Goal: Task Accomplishment & Management: Complete application form

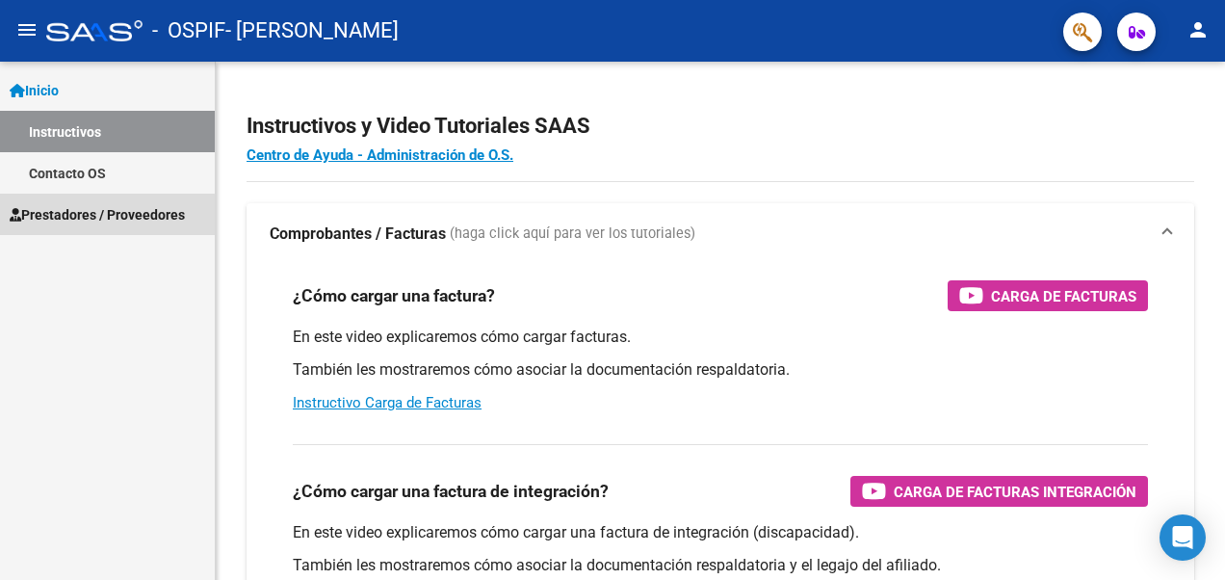
click at [107, 215] on span "Prestadores / Proveedores" at bounding box center [97, 214] width 175 height 21
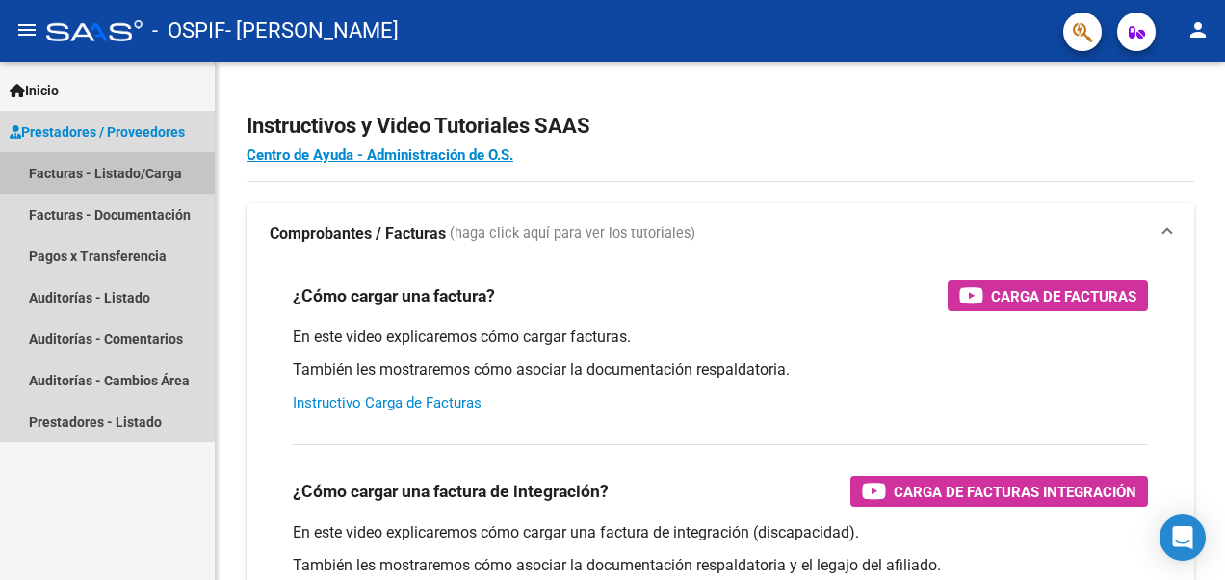
click at [152, 180] on link "Facturas - Listado/Carga" at bounding box center [107, 172] width 215 height 41
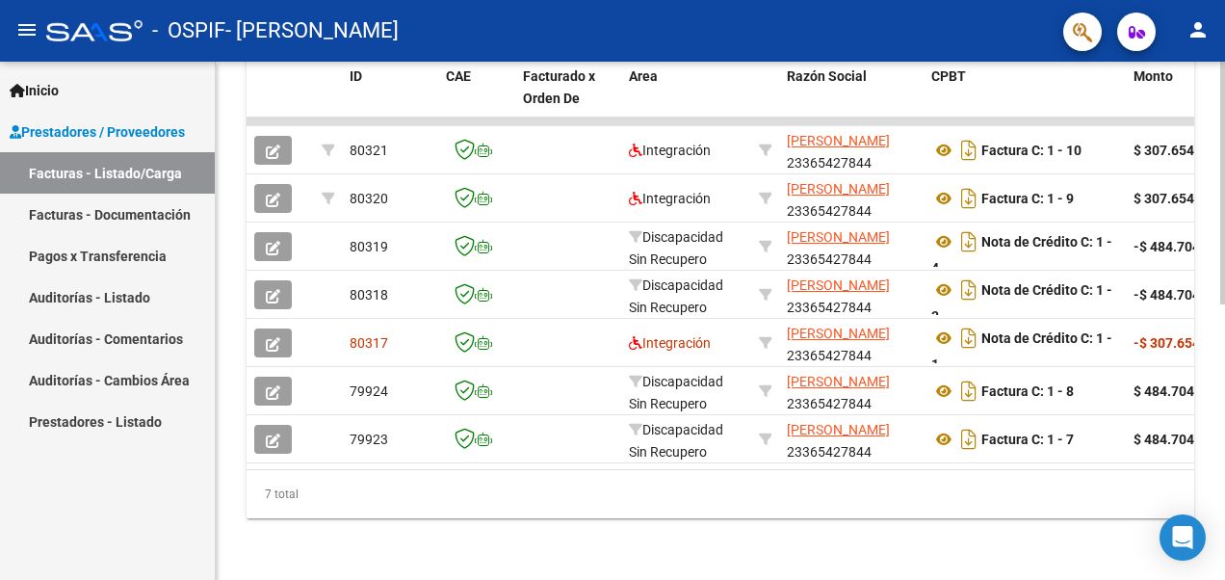
scroll to position [588, 0]
click at [1201, 579] on html "menu - OSPIF - [PERSON_NAME] person Inicio Instructivos Contacto OS Prestadores…" at bounding box center [612, 290] width 1225 height 580
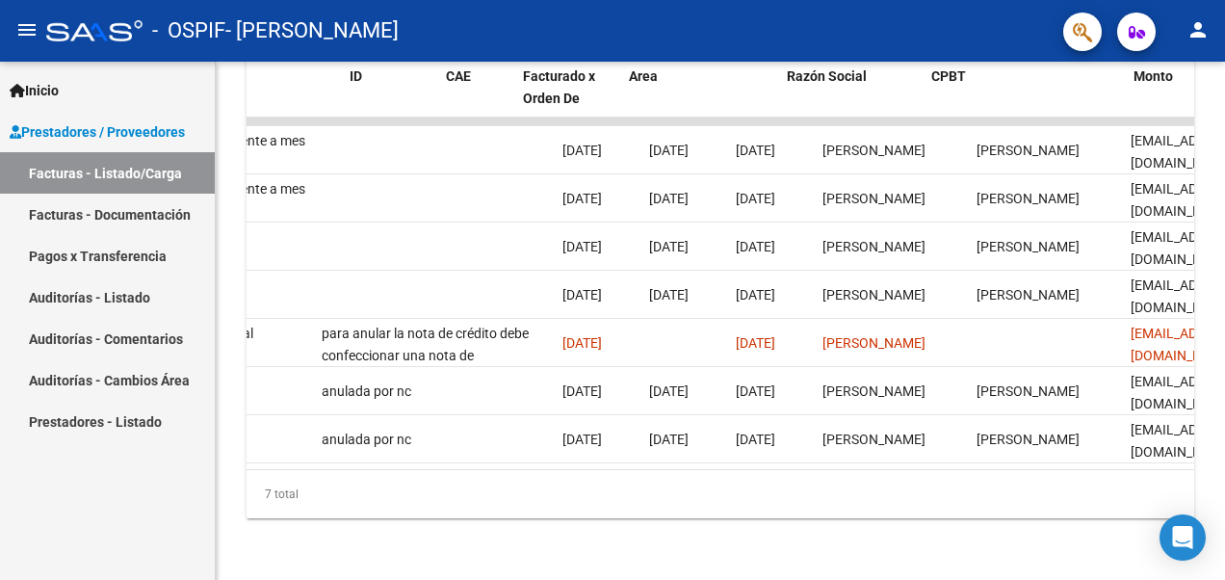
scroll to position [0, 0]
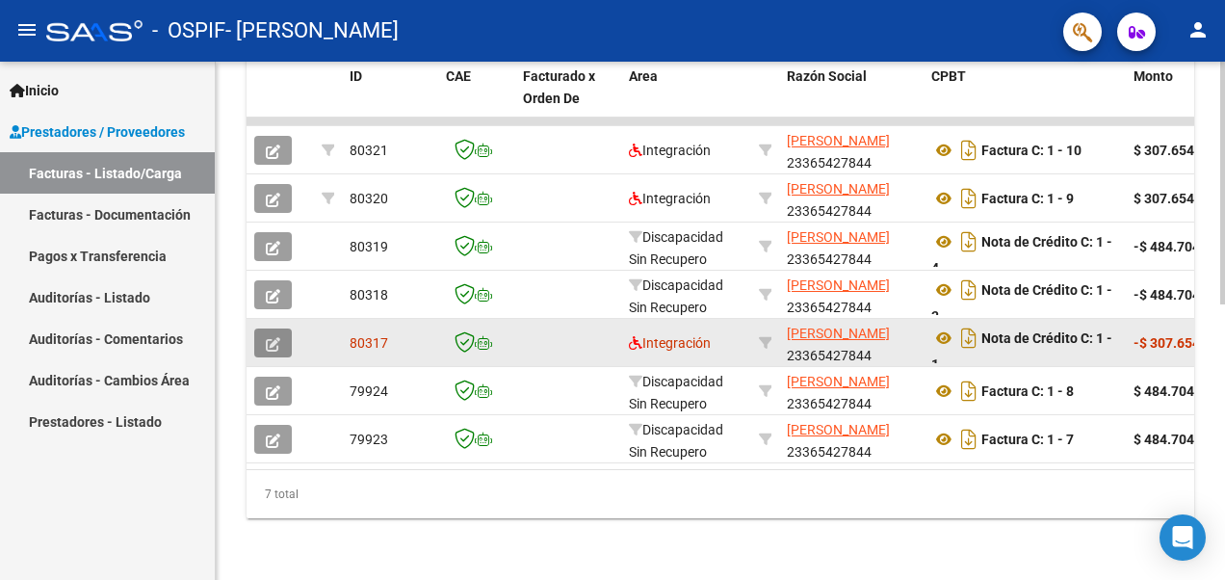
click at [272, 337] on icon "button" at bounding box center [273, 344] width 14 height 14
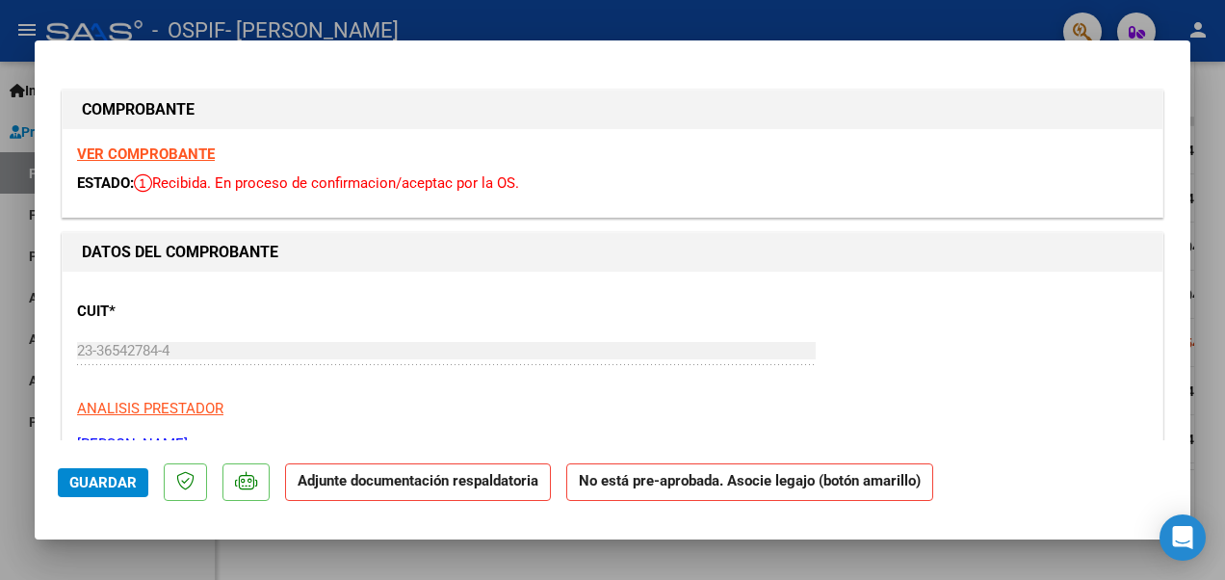
click at [592, 562] on div at bounding box center [612, 290] width 1225 height 580
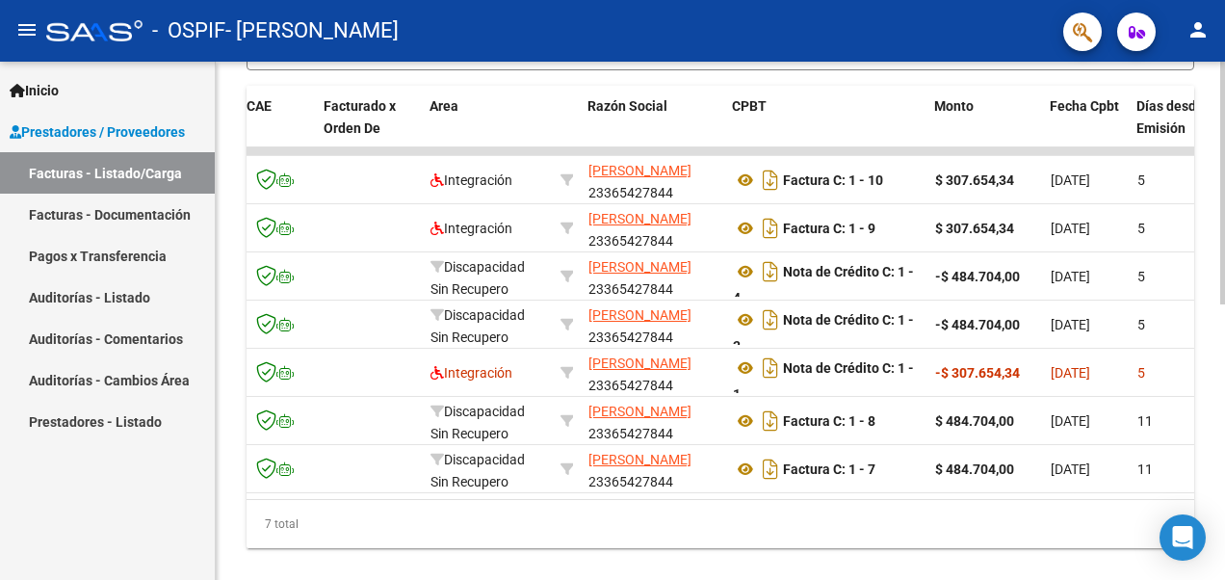
scroll to position [588, 0]
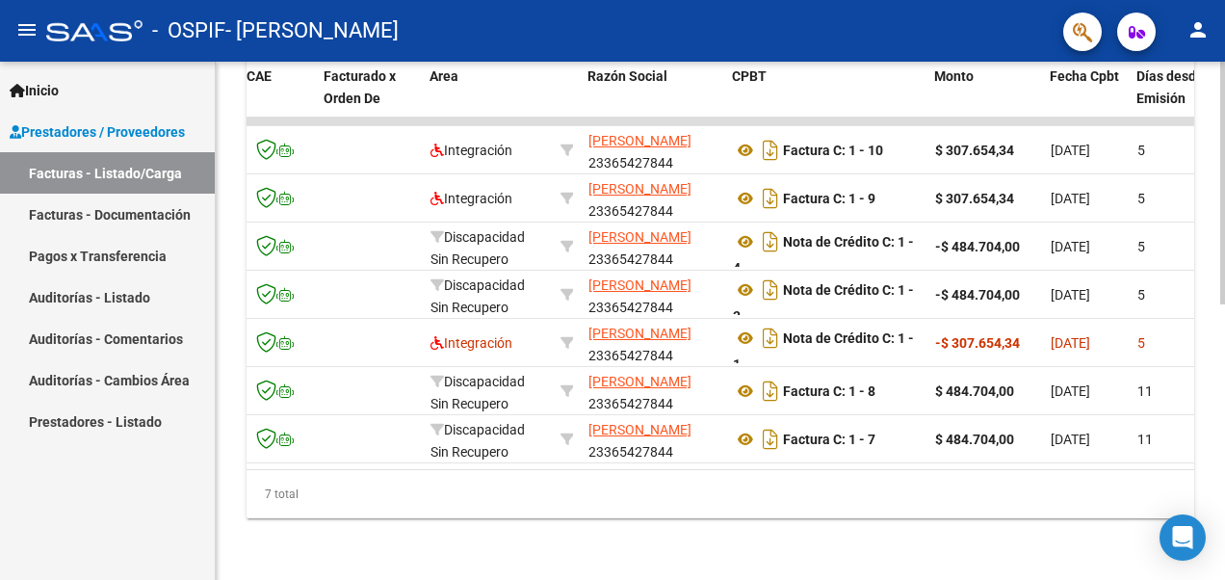
click at [1224, 388] on html "menu - OSPIF - [PERSON_NAME] person Inicio Instructivos Contacto OS Prestadores…" at bounding box center [612, 290] width 1225 height 580
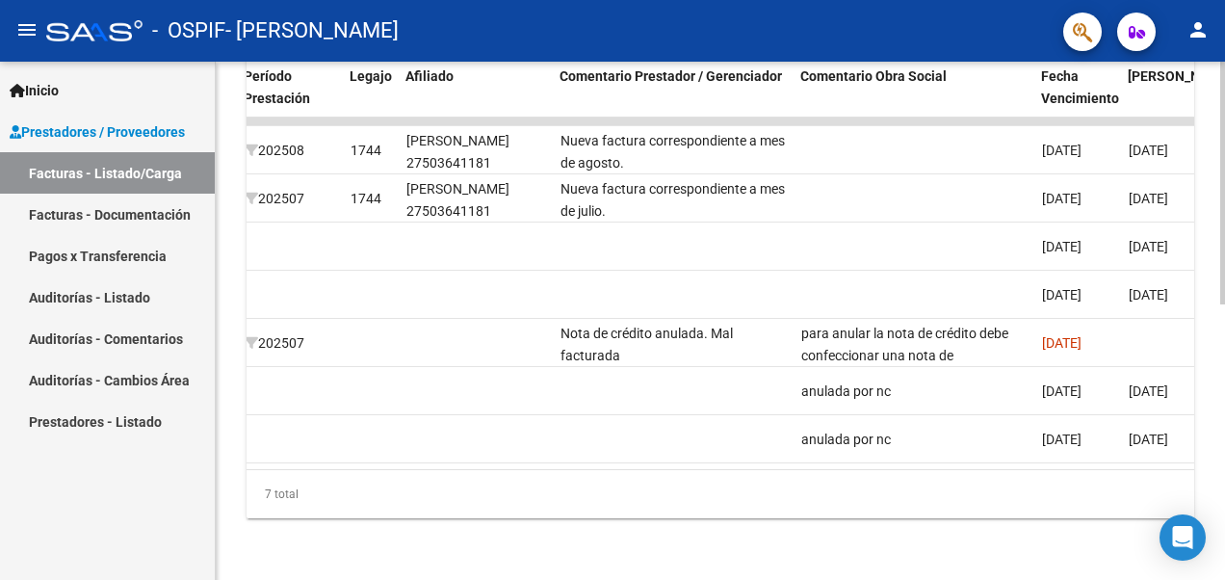
scroll to position [0, 2526]
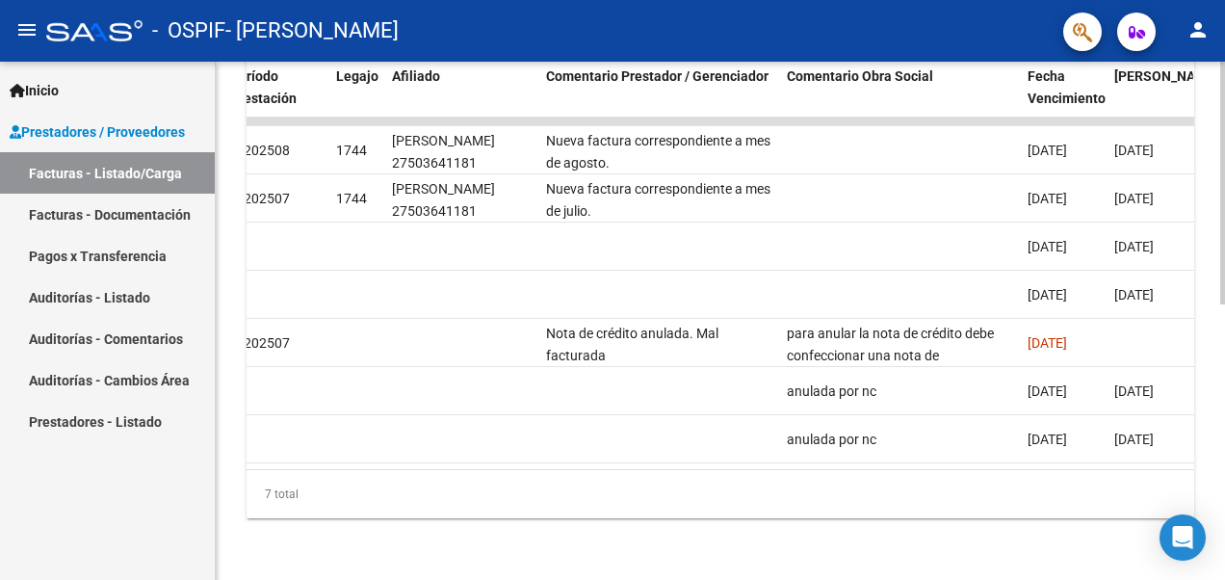
click at [1217, 456] on div "Video tutorial PRESTADORES -> Listado de CPBTs Emitidos por Prestadores / Prove…" at bounding box center [723, 33] width 1014 height 1093
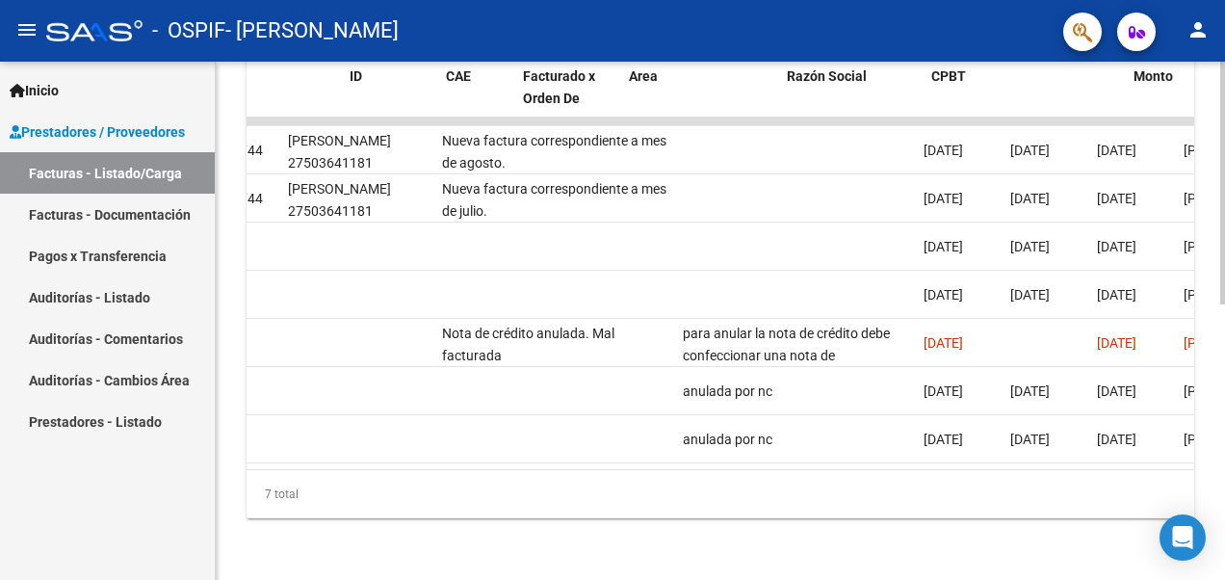
scroll to position [0, 0]
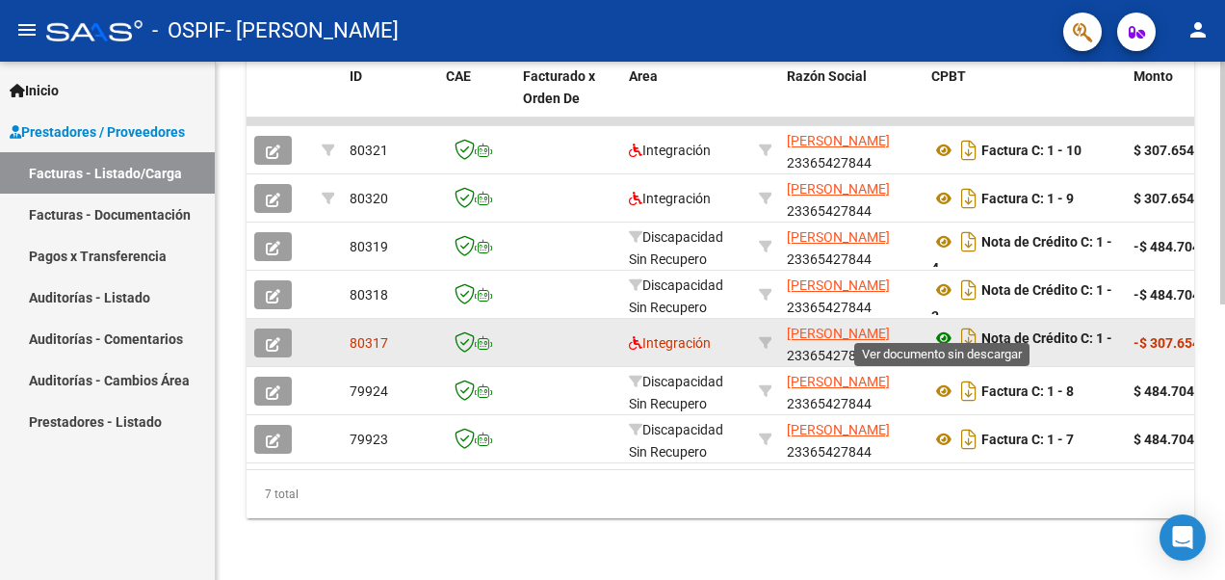
click at [947, 326] on icon at bounding box center [943, 337] width 25 height 23
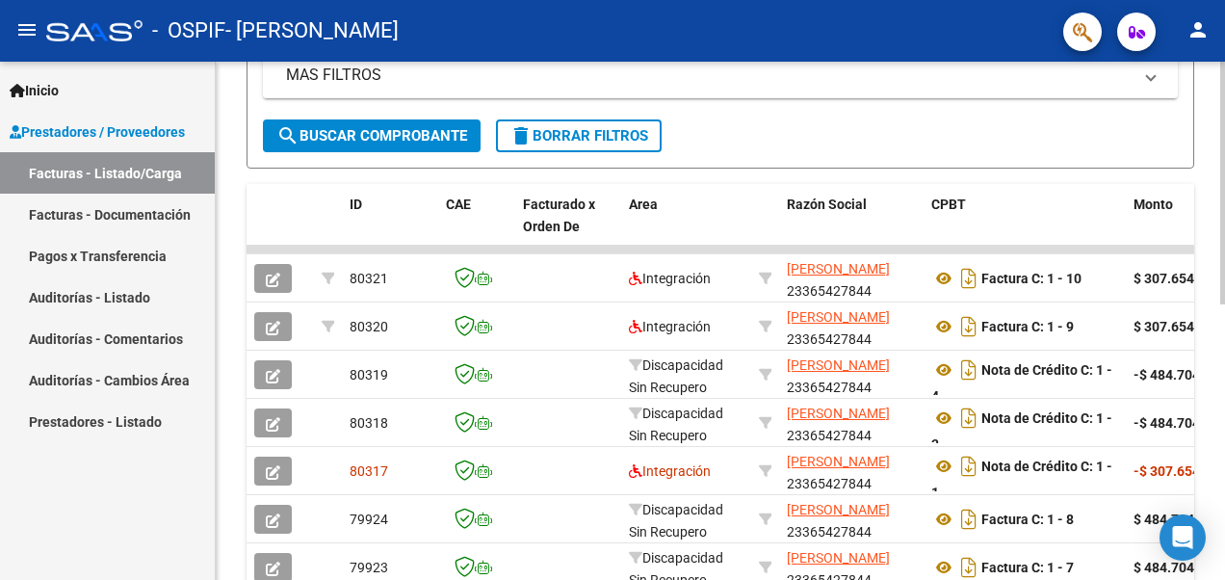
scroll to position [588, 0]
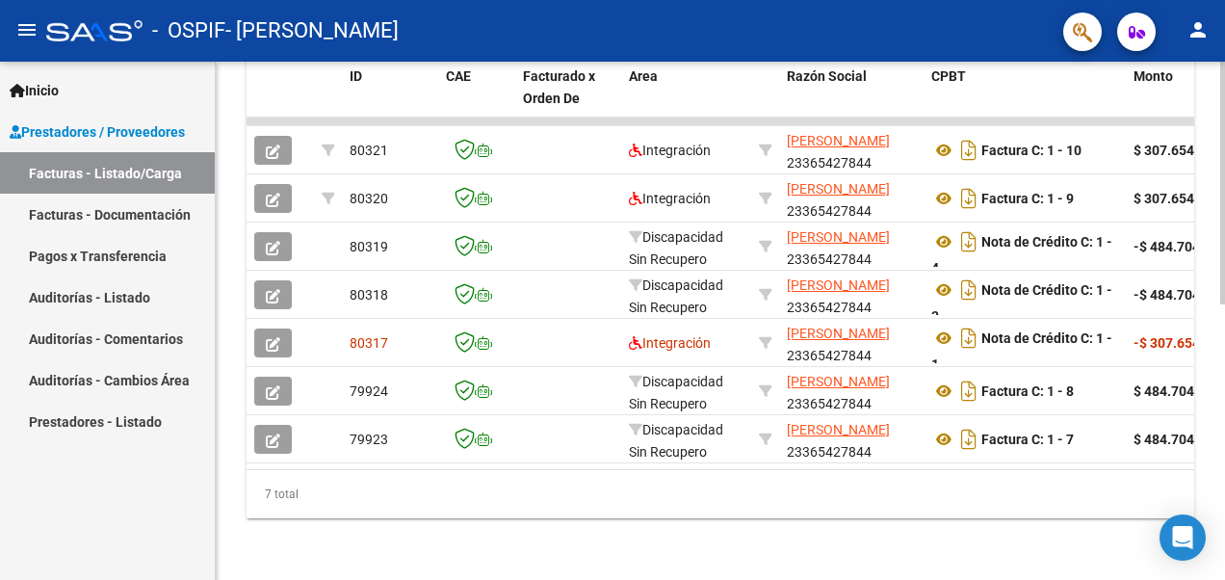
click at [1224, 428] on html "menu - OSPIF - [PERSON_NAME] person Inicio Instructivos Contacto OS Prestadores…" at bounding box center [612, 290] width 1225 height 580
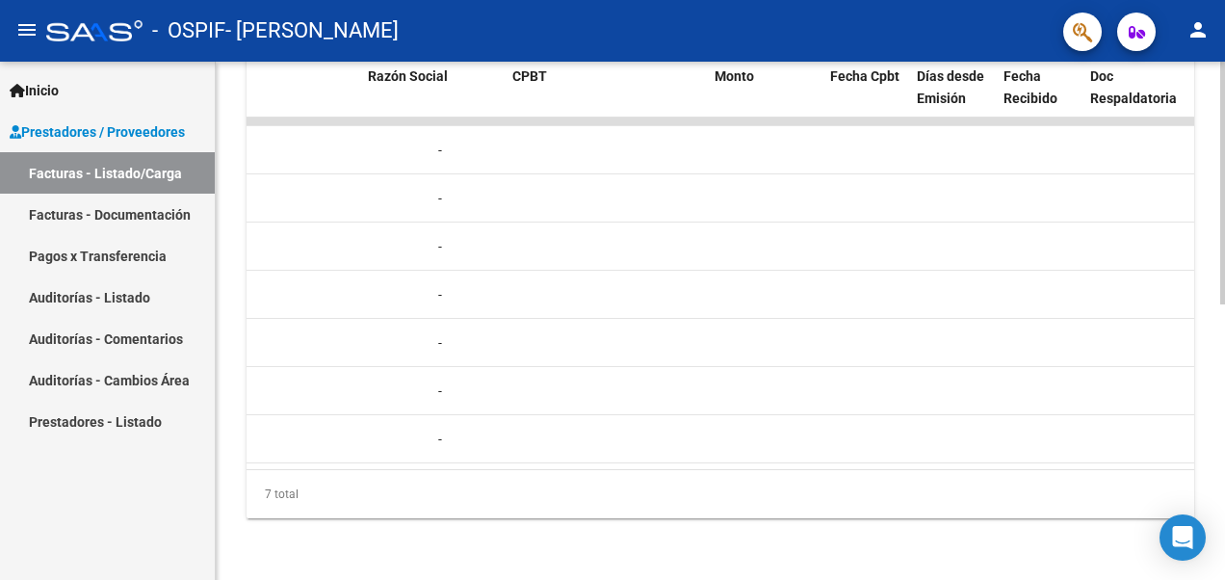
scroll to position [0, 412]
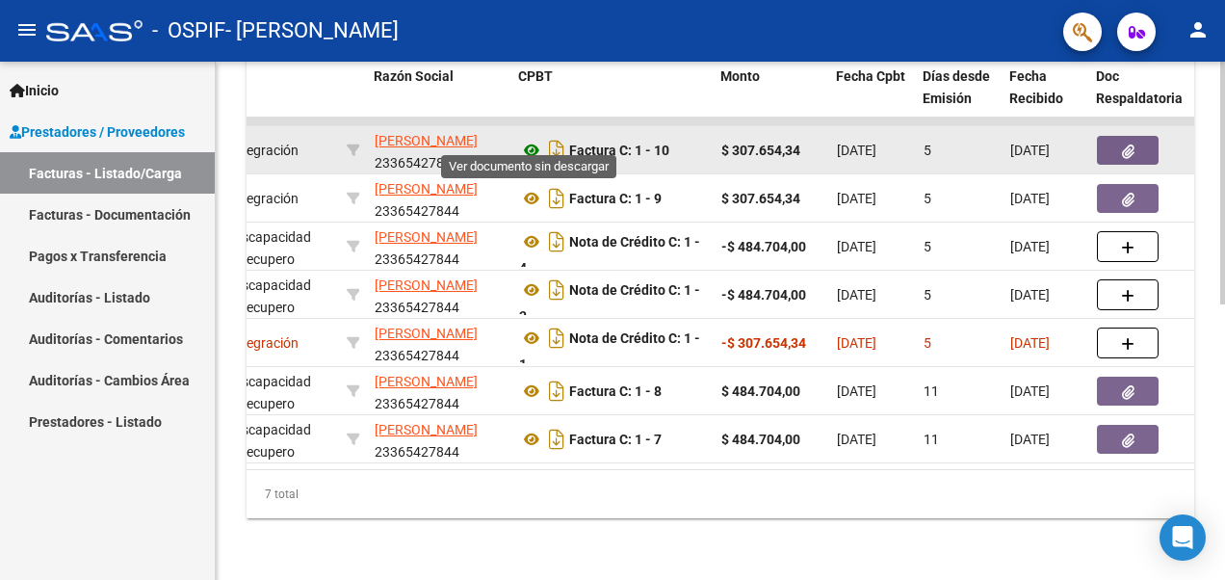
click at [531, 139] on icon at bounding box center [531, 150] width 25 height 23
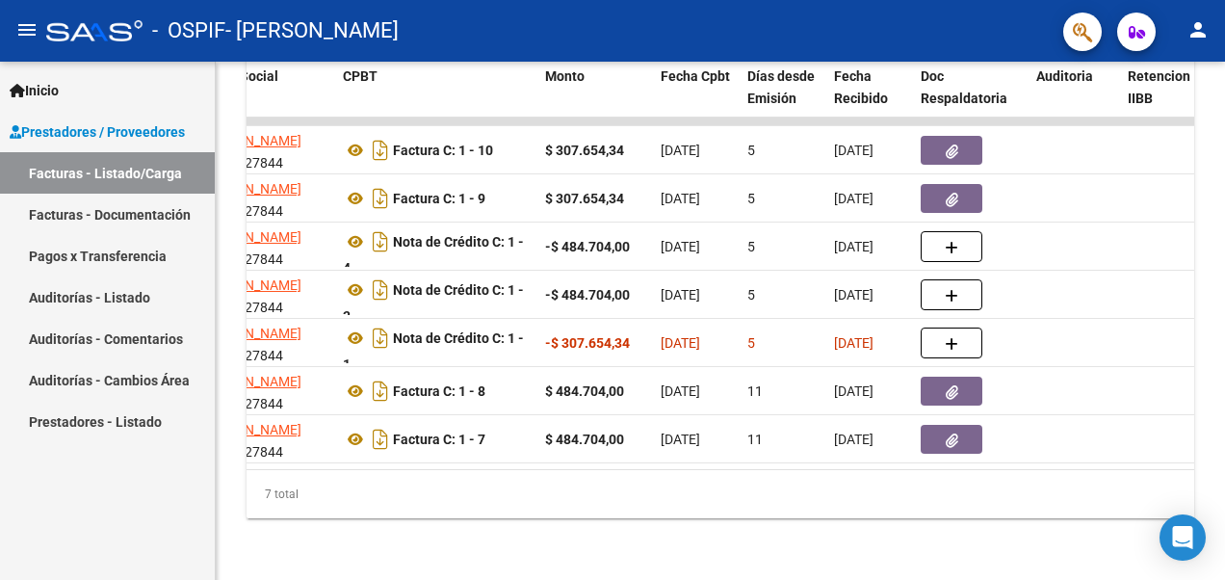
scroll to position [0, 0]
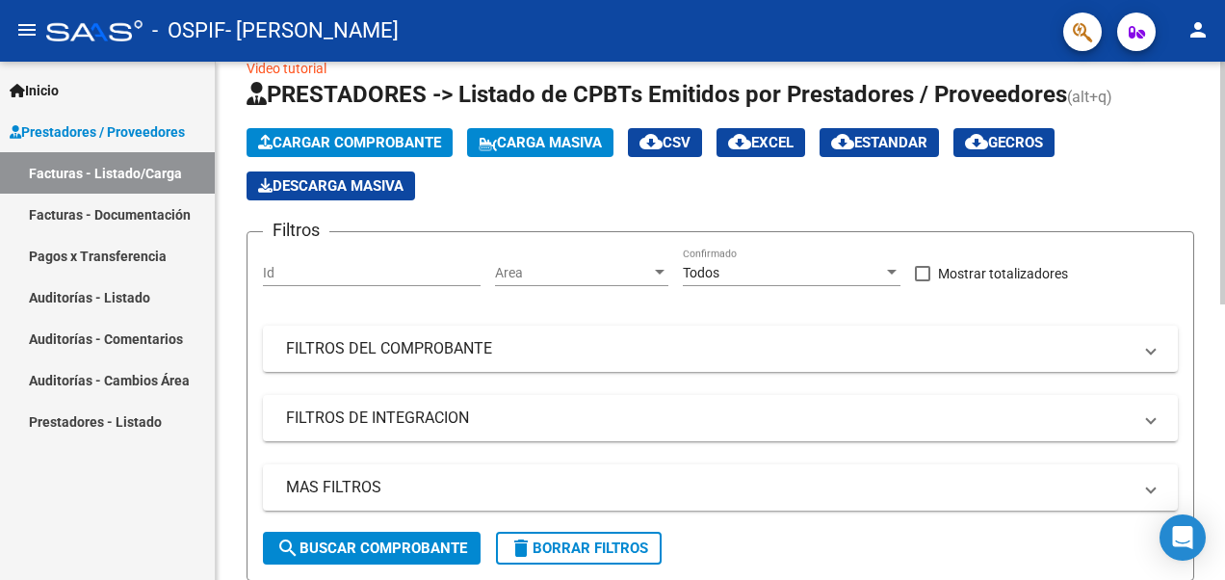
click at [1224, 191] on html "menu - OSPIF - [PERSON_NAME] person Inicio Instructivos Contacto OS Prestadores…" at bounding box center [612, 290] width 1225 height 580
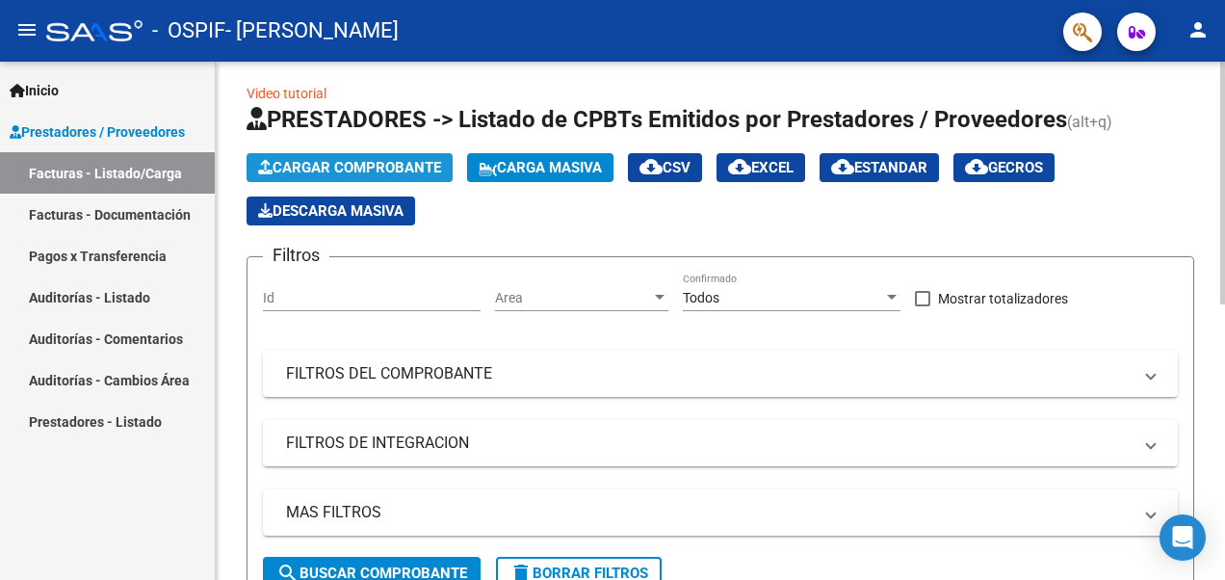
click at [301, 165] on span "Cargar Comprobante" at bounding box center [349, 167] width 183 height 17
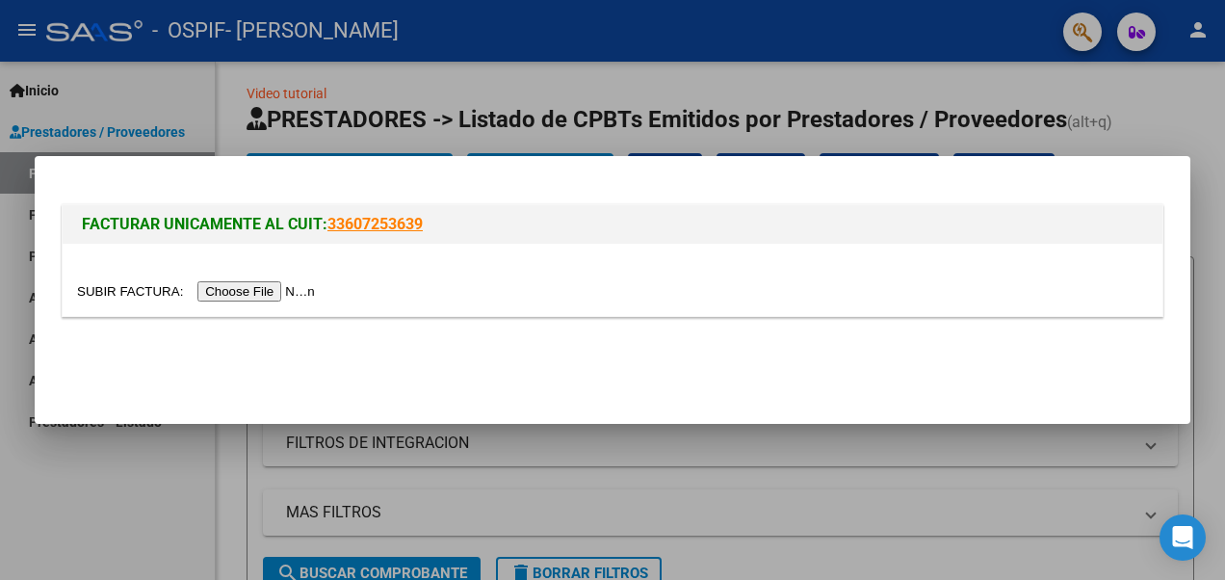
click at [415, 393] on mat-dialog-actions at bounding box center [612, 363] width 1109 height 73
click at [321, 290] on input "file" at bounding box center [199, 291] width 244 height 20
click at [270, 287] on input "file" at bounding box center [199, 291] width 244 height 20
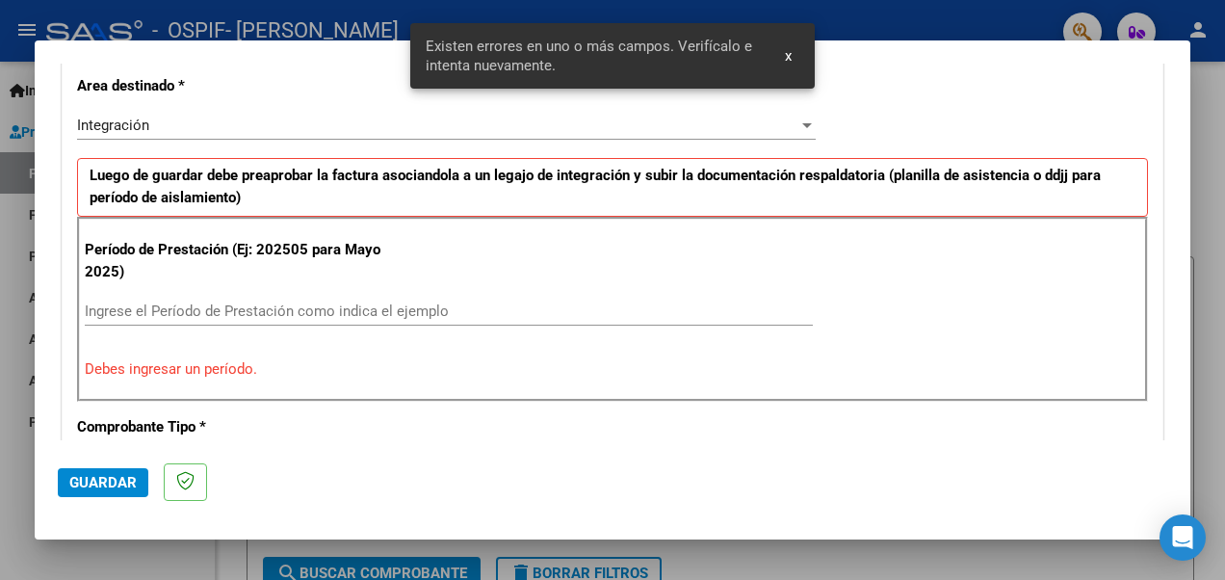
scroll to position [0, 0]
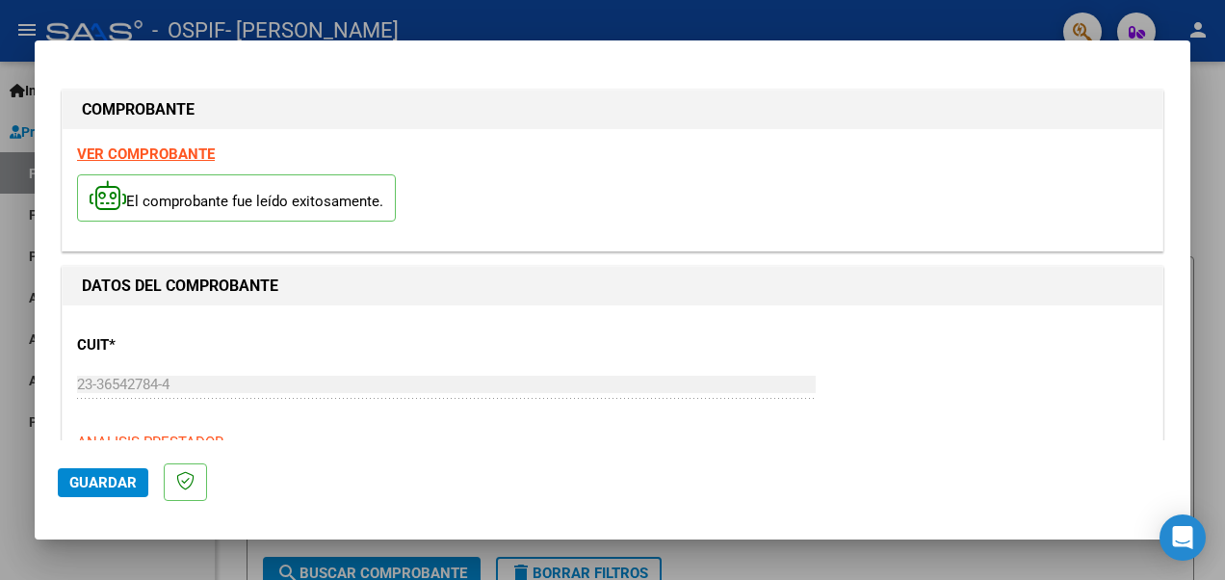
click at [138, 152] on strong "VER COMPROBANTE" at bounding box center [146, 153] width 138 height 17
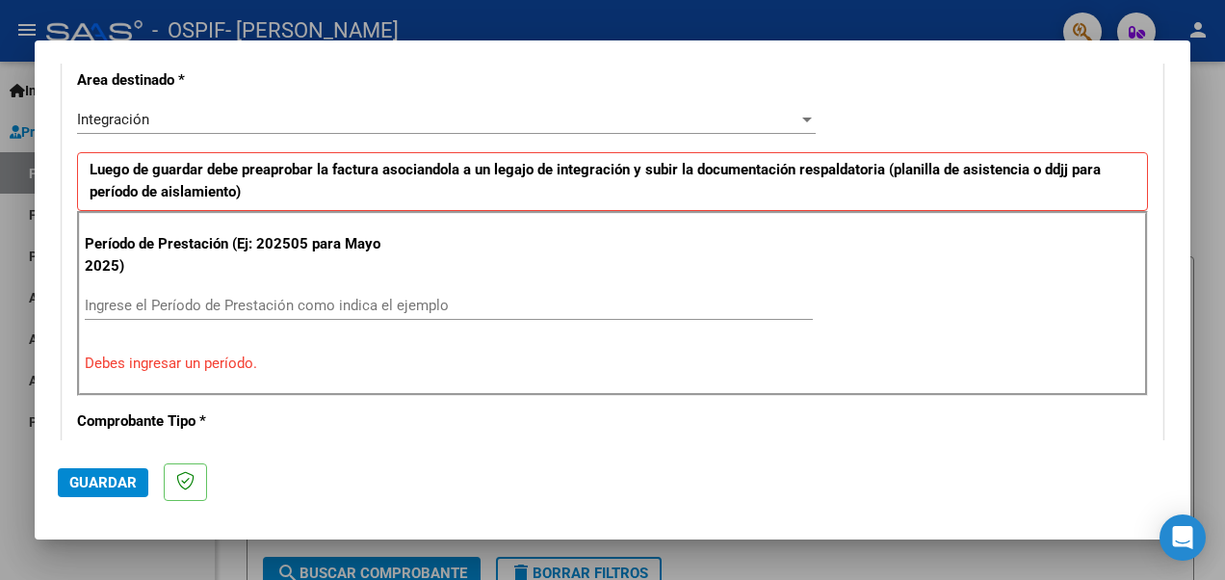
scroll to position [452, 0]
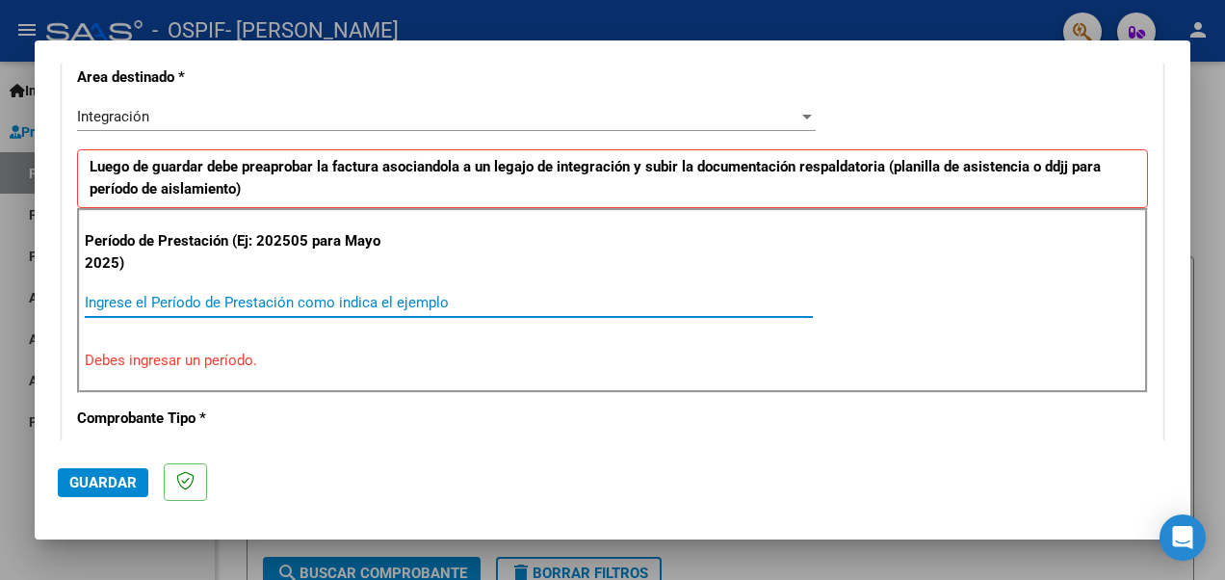
click at [362, 297] on input "Ingrese el Período de Prestación como indica el ejemplo" at bounding box center [449, 302] width 728 height 17
type input "2"
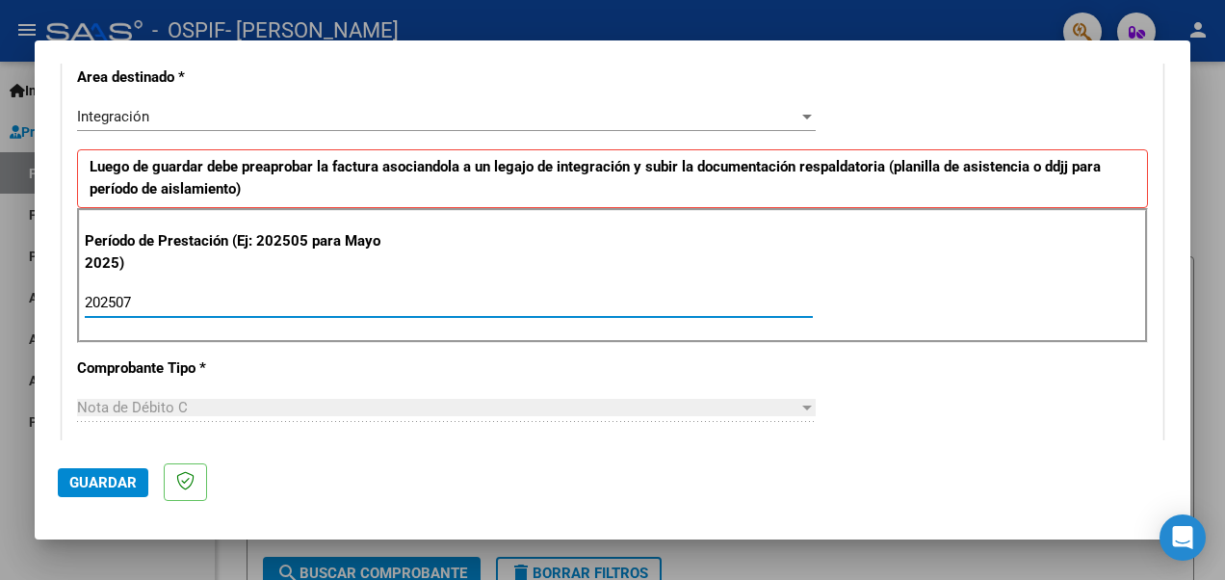
type input "202507"
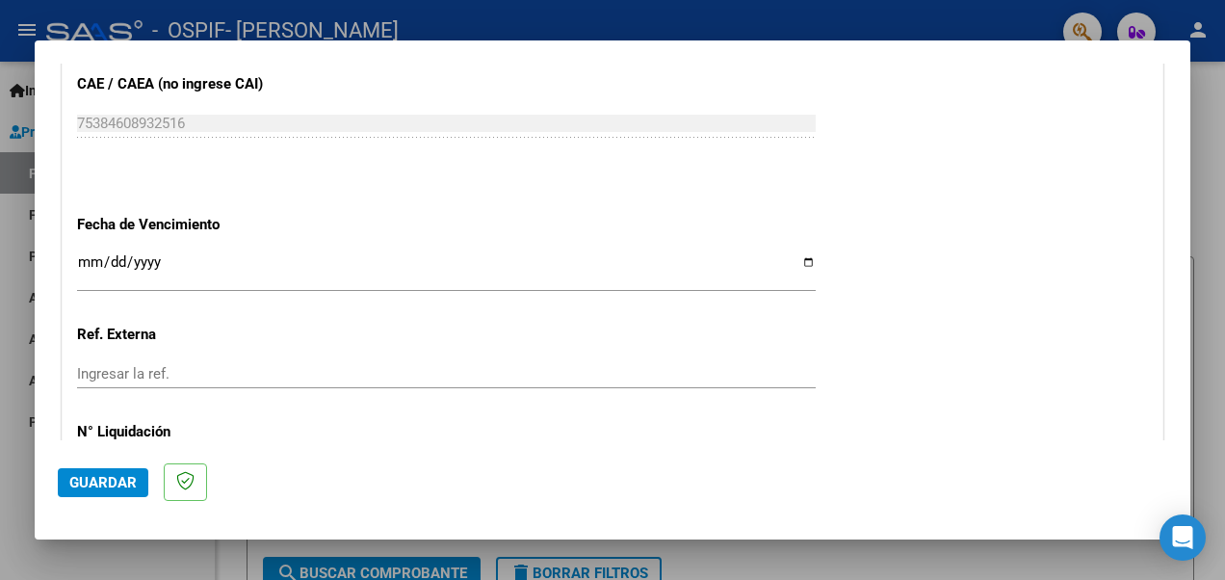
scroll to position [1262, 0]
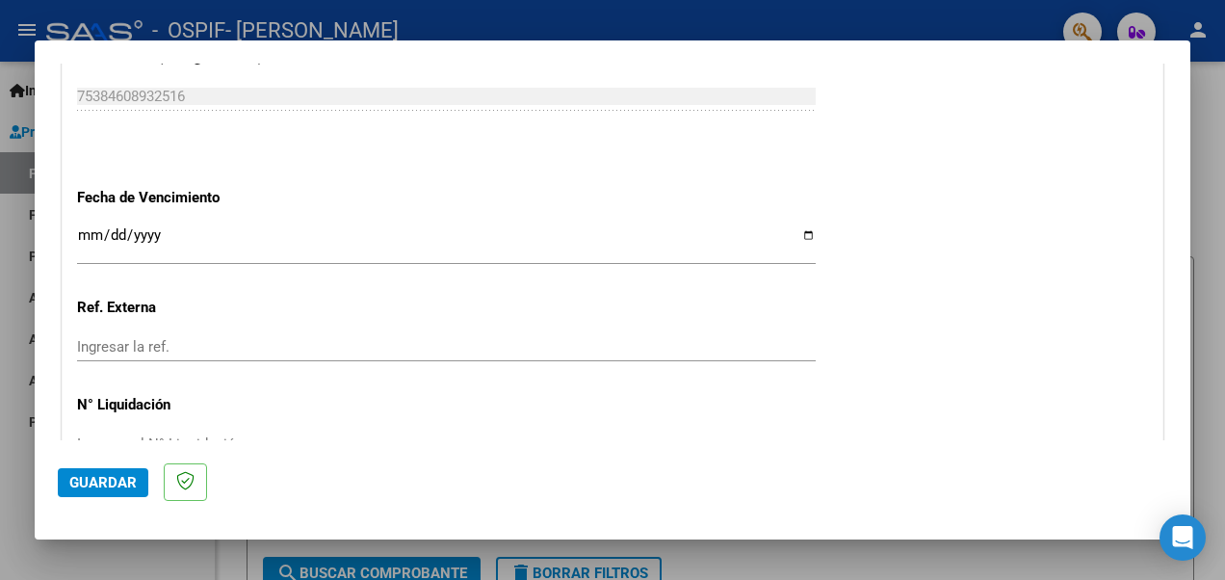
click at [796, 236] on input "Ingresar la fecha" at bounding box center [446, 242] width 739 height 31
type input "[DATE]"
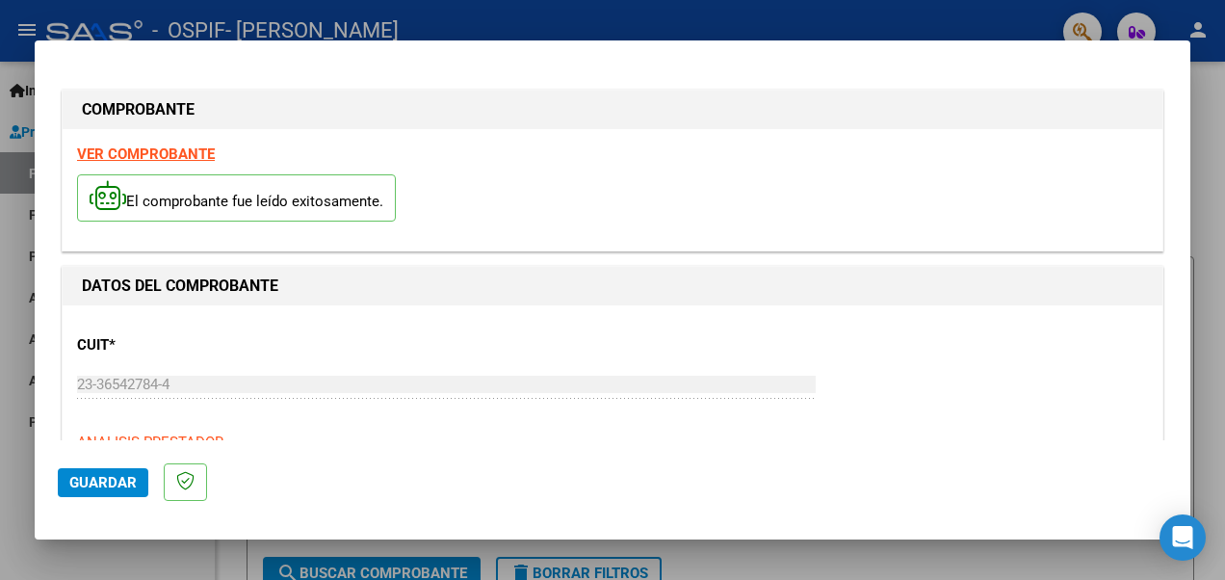
scroll to position [1371, 0]
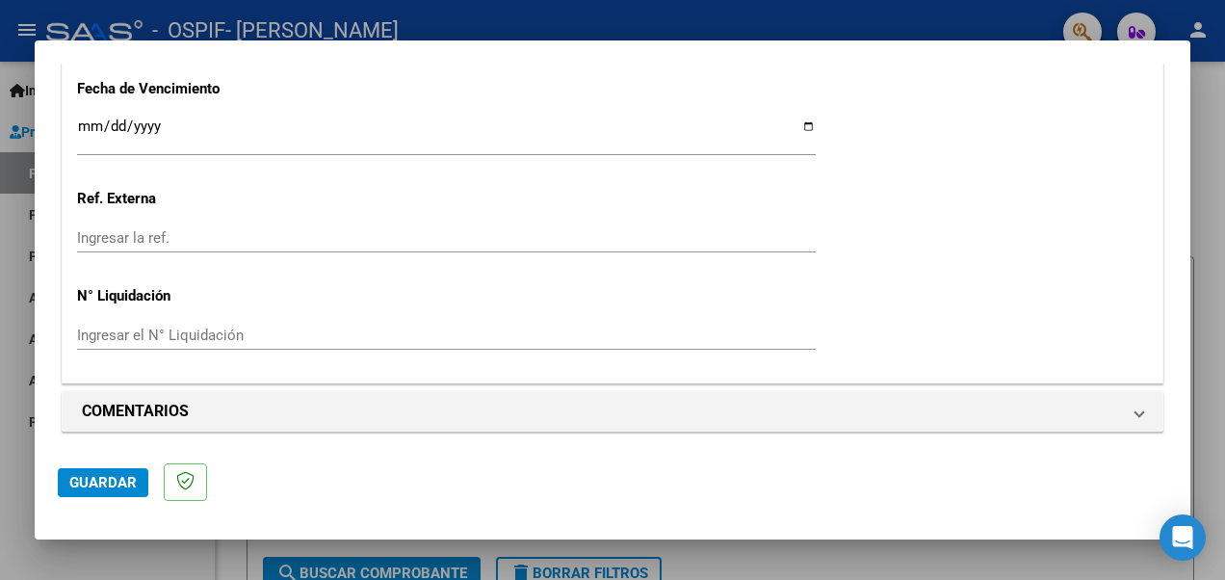
click at [1224, 575] on html "menu - OSPIF - [PERSON_NAME] person Inicio Instructivos Contacto OS Prestadores…" at bounding box center [612, 290] width 1225 height 580
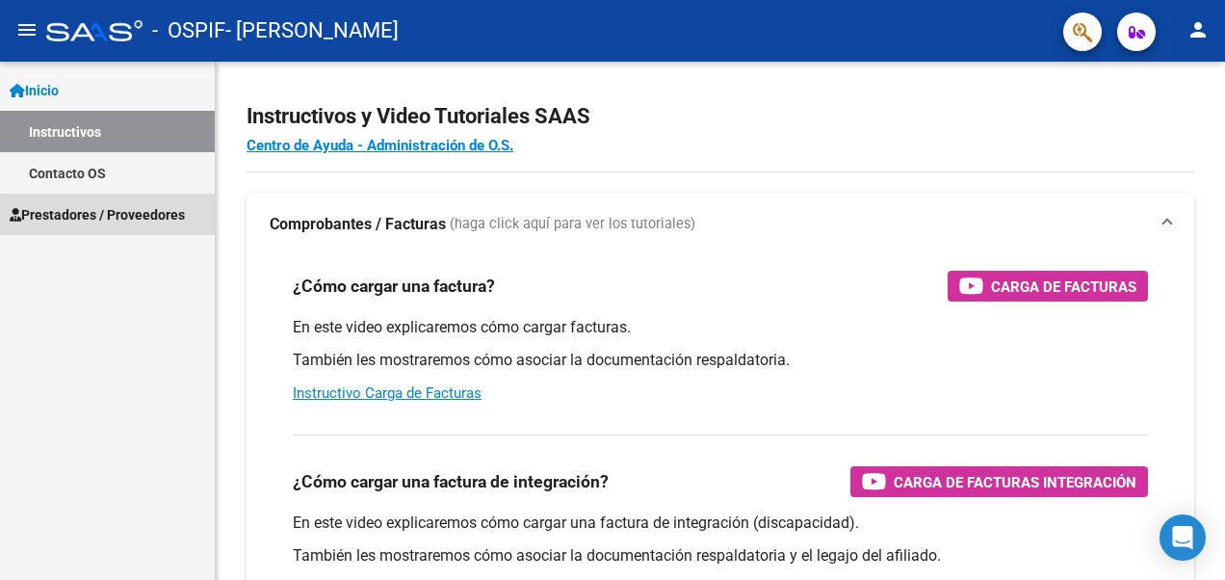
click at [128, 222] on span "Prestadores / Proveedores" at bounding box center [97, 214] width 175 height 21
click at [148, 216] on span "Prestadores / Proveedores" at bounding box center [97, 214] width 175 height 21
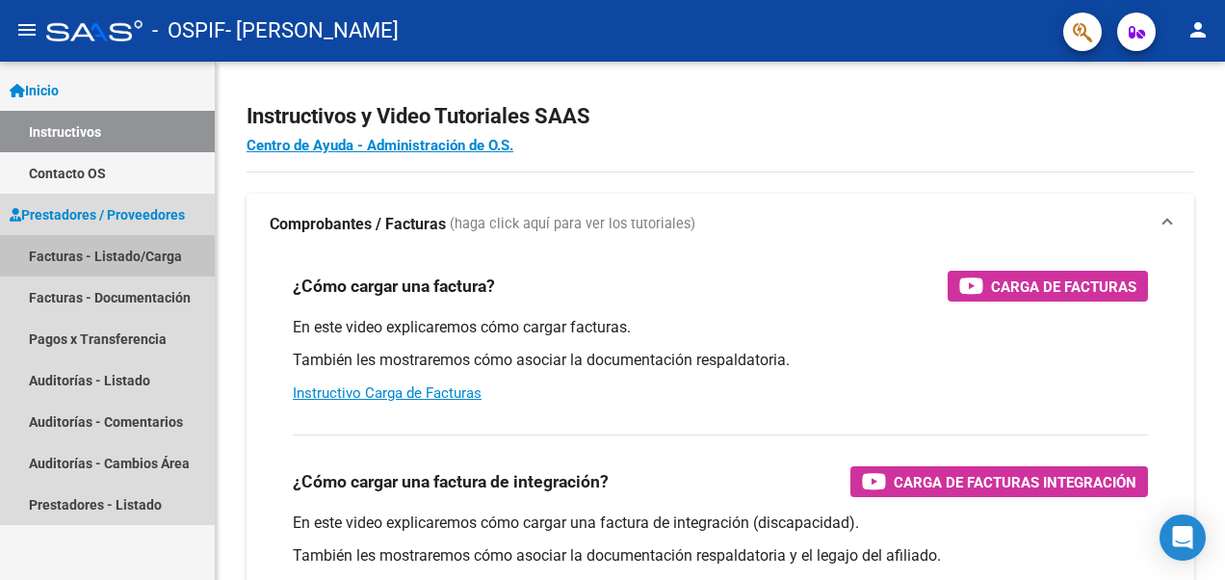
click at [121, 257] on link "Facturas - Listado/Carga" at bounding box center [107, 255] width 215 height 41
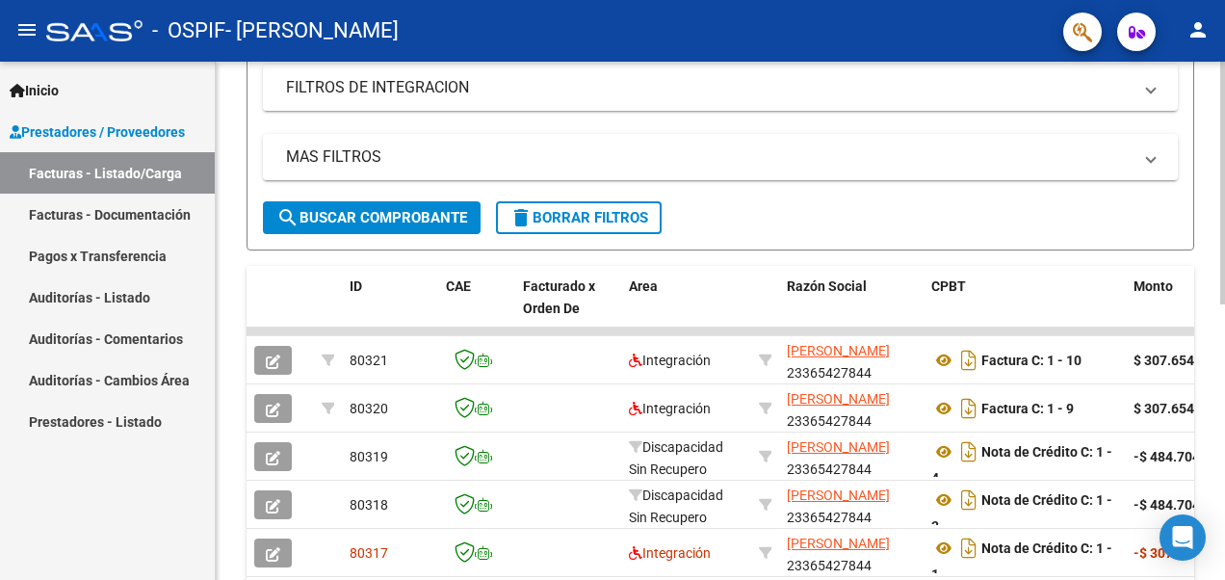
scroll to position [372, 0]
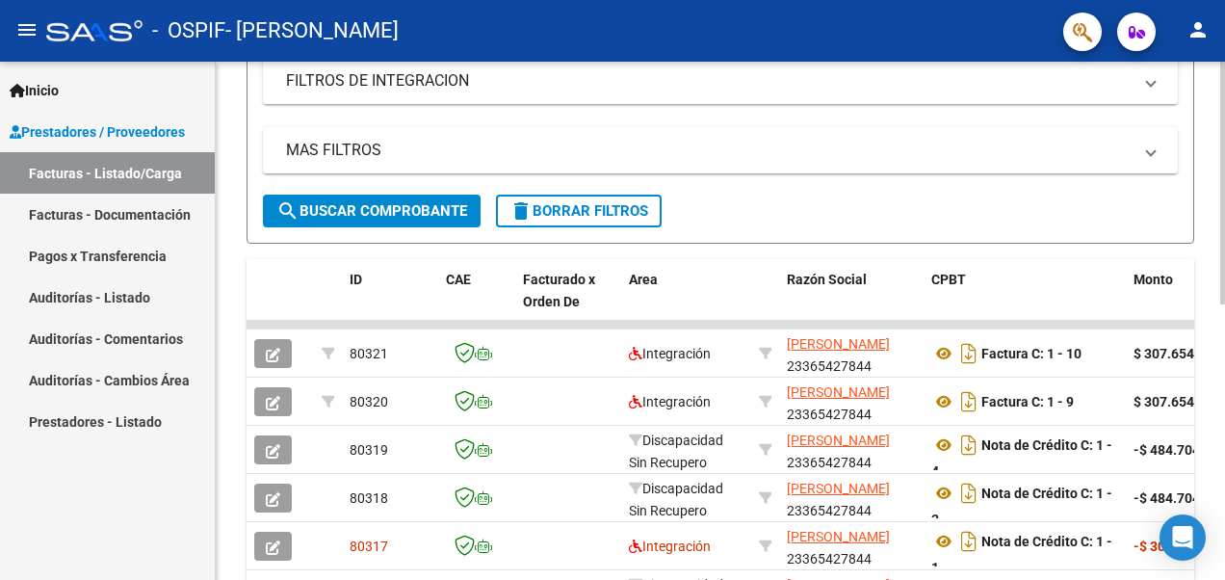
click at [1224, 298] on html "menu - OSPIF - [PERSON_NAME] person Inicio Instructivos Contacto OS Prestadores…" at bounding box center [612, 290] width 1225 height 580
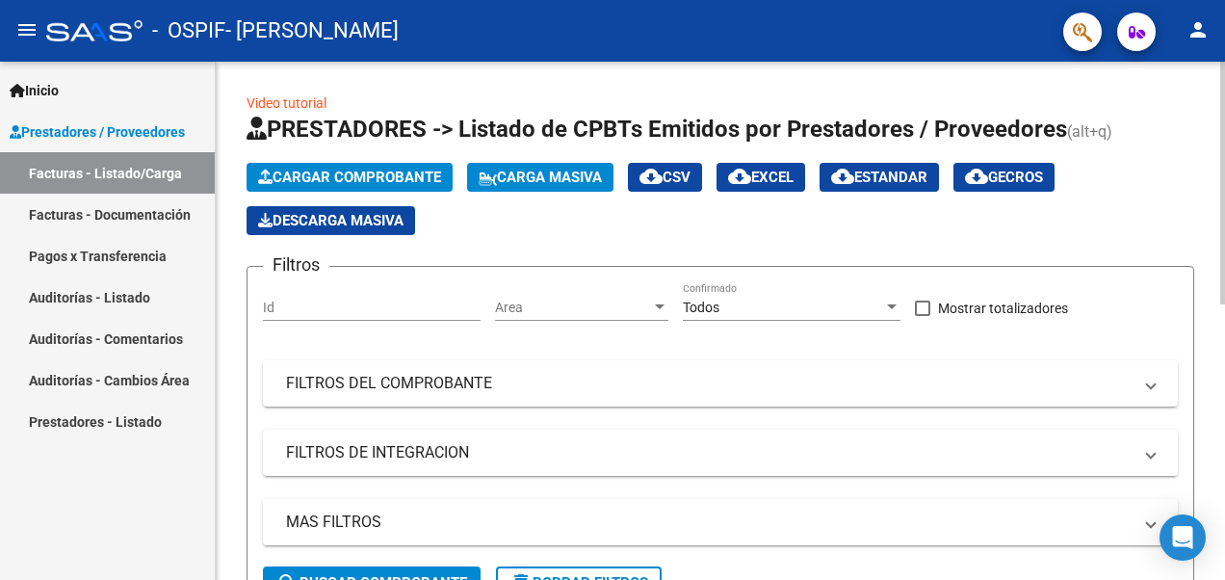
click at [1224, 0] on html "menu - OSPIF - [PERSON_NAME] person Inicio Instructivos Contacto OS Prestadores…" at bounding box center [612, 290] width 1225 height 580
click at [336, 169] on span "Cargar Comprobante" at bounding box center [349, 177] width 183 height 17
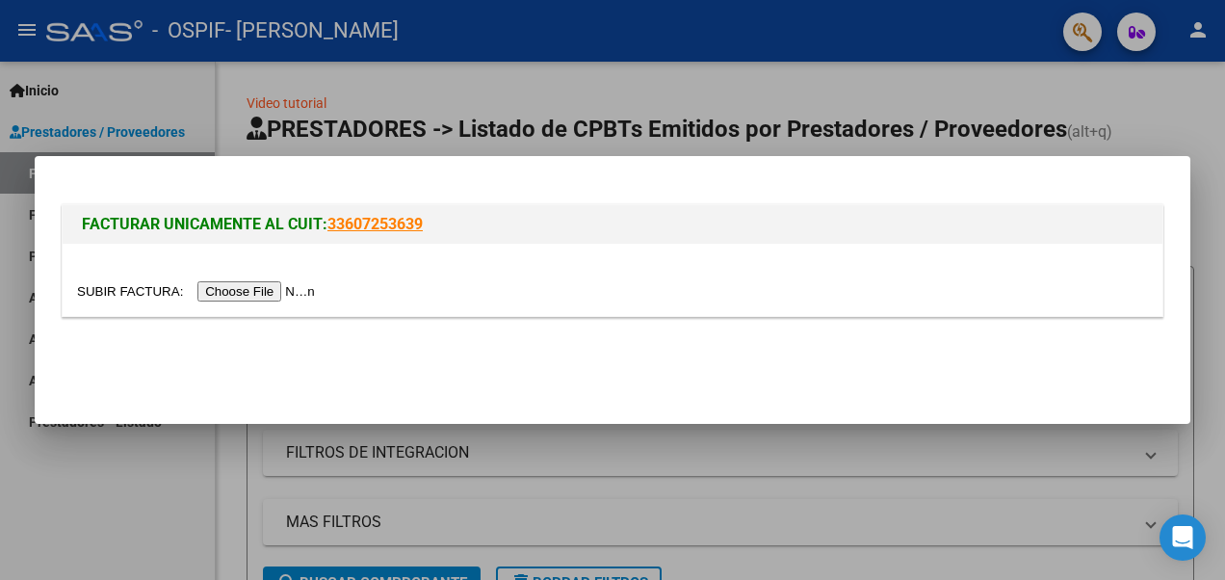
click at [220, 287] on input "file" at bounding box center [199, 291] width 244 height 20
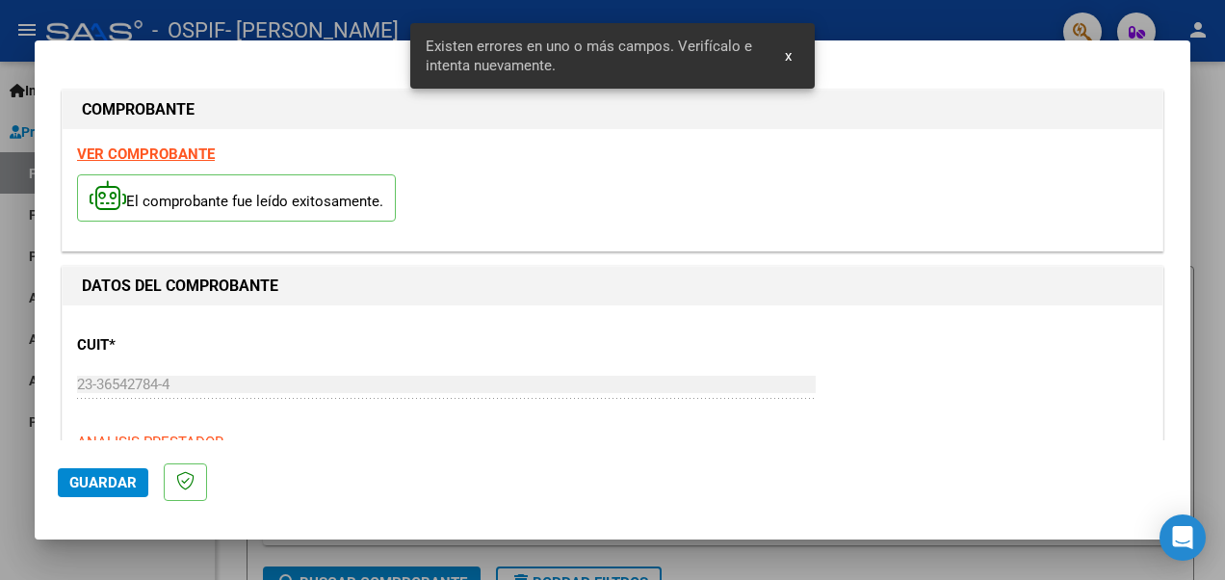
scroll to position [479, 0]
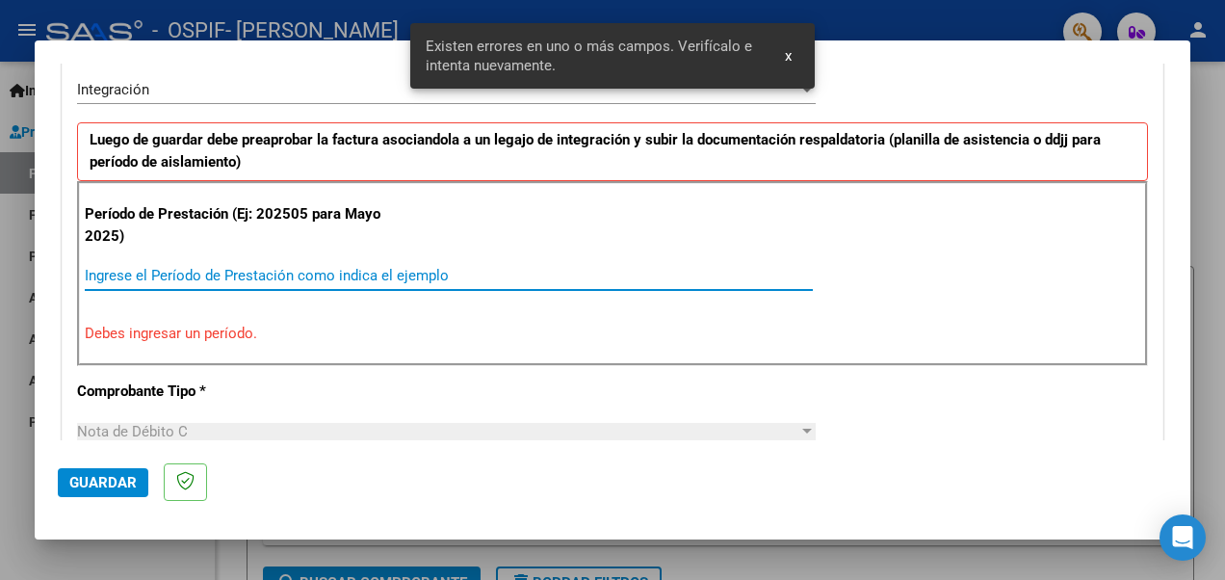
click at [512, 275] on input "Ingrese el Período de Prestación como indica el ejemplo" at bounding box center [449, 275] width 728 height 17
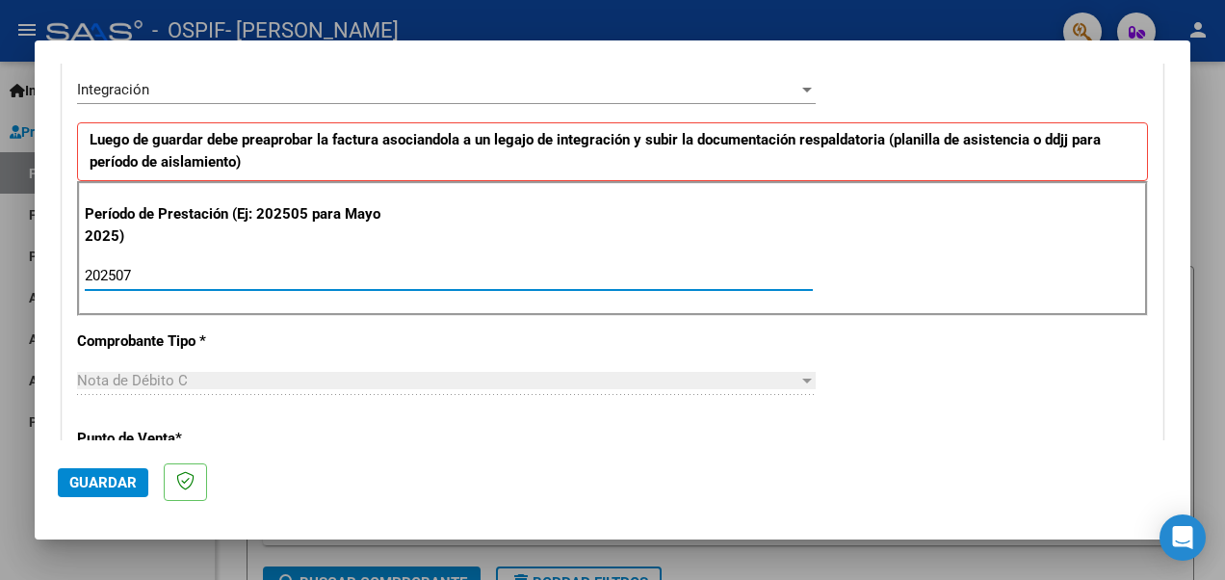
type input "202507"
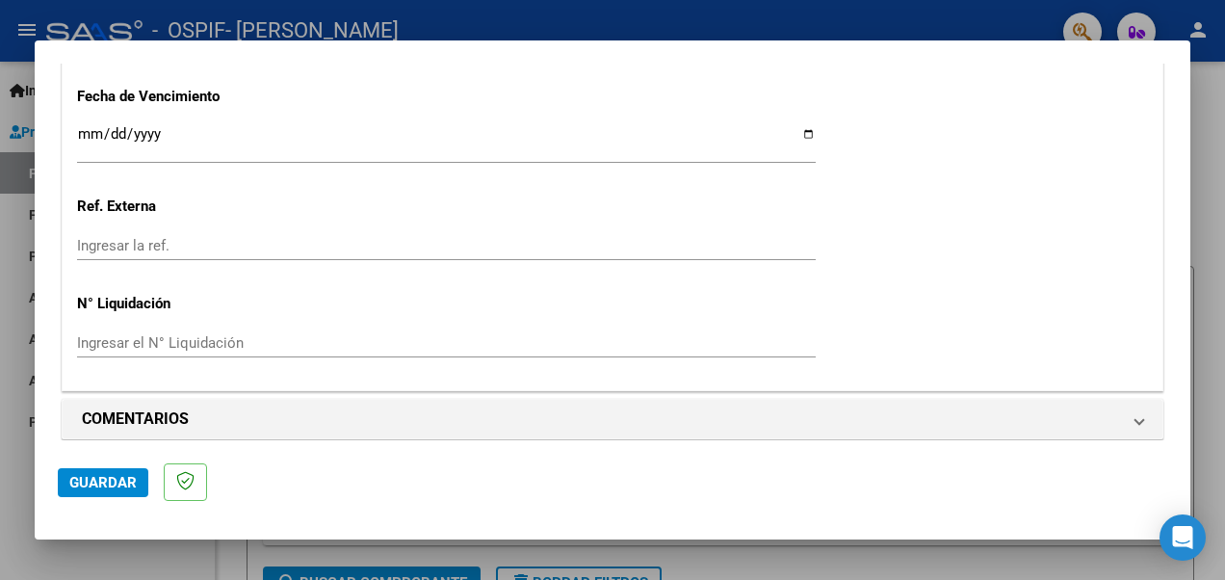
scroll to position [1371, 0]
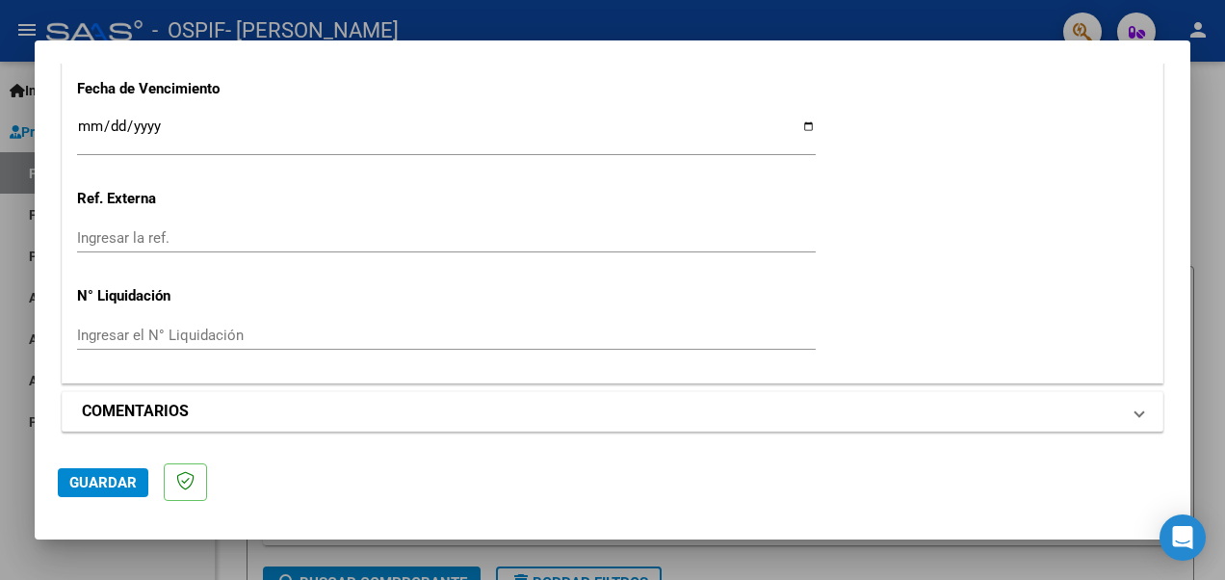
click at [462, 402] on mat-panel-title "COMENTARIOS" at bounding box center [601, 411] width 1038 height 23
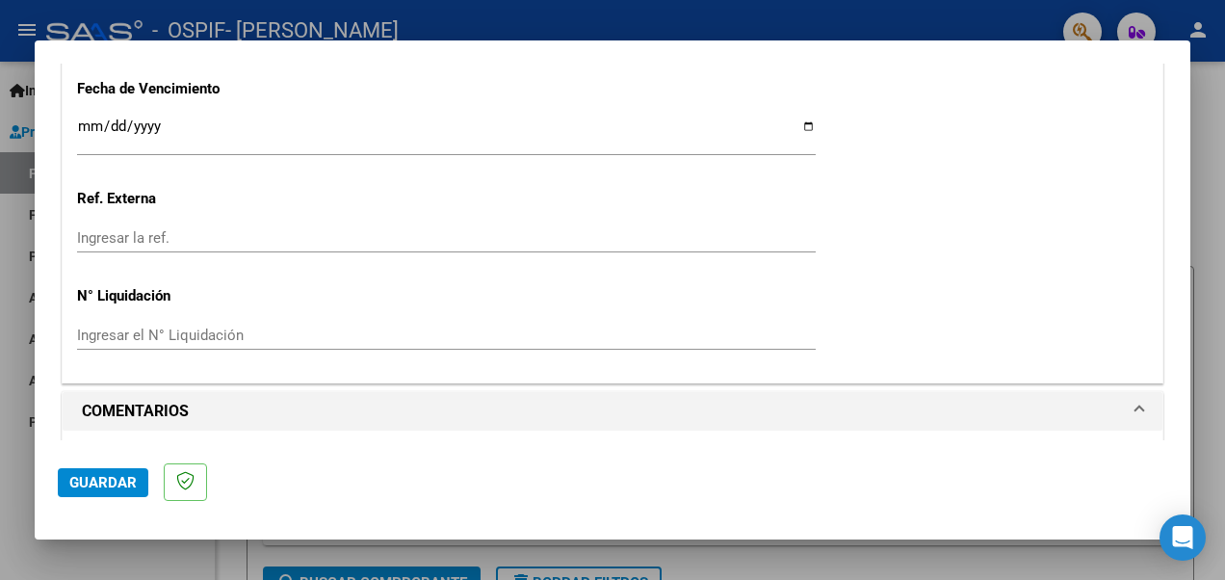
click at [177, 411] on h1 "COMENTARIOS" at bounding box center [135, 411] width 107 height 23
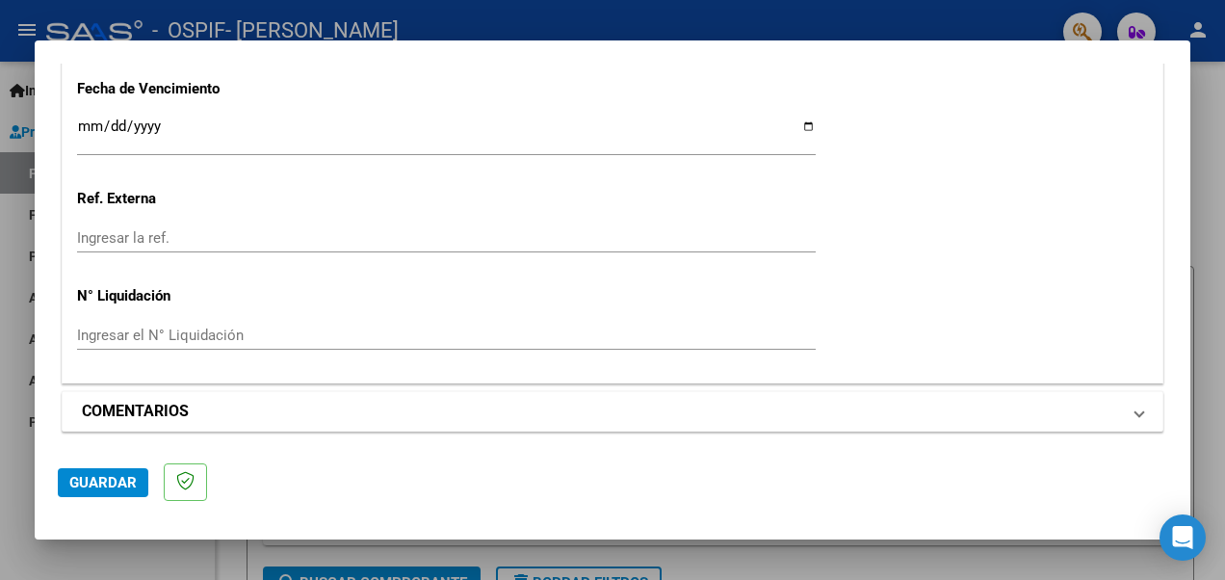
click at [598, 400] on mat-panel-title "COMENTARIOS" at bounding box center [601, 411] width 1038 height 23
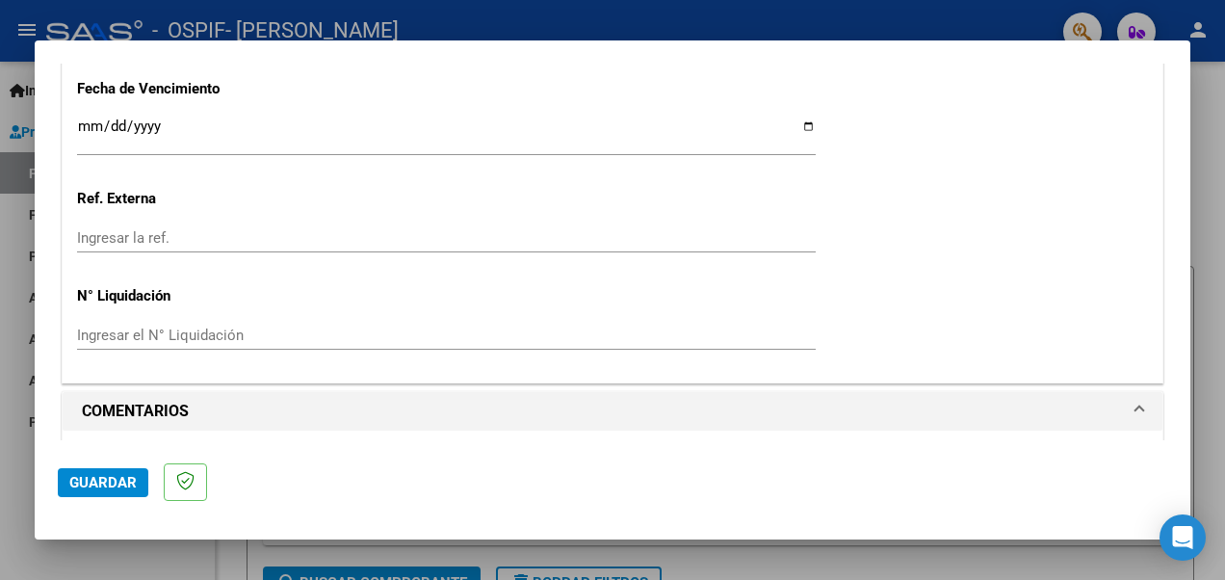
click at [1174, 357] on mat-dialog-content "COMPROBANTE VER COMPROBANTE El comprobante fue leído exitosamente. DATOS DEL CO…" at bounding box center [612, 252] width 1155 height 376
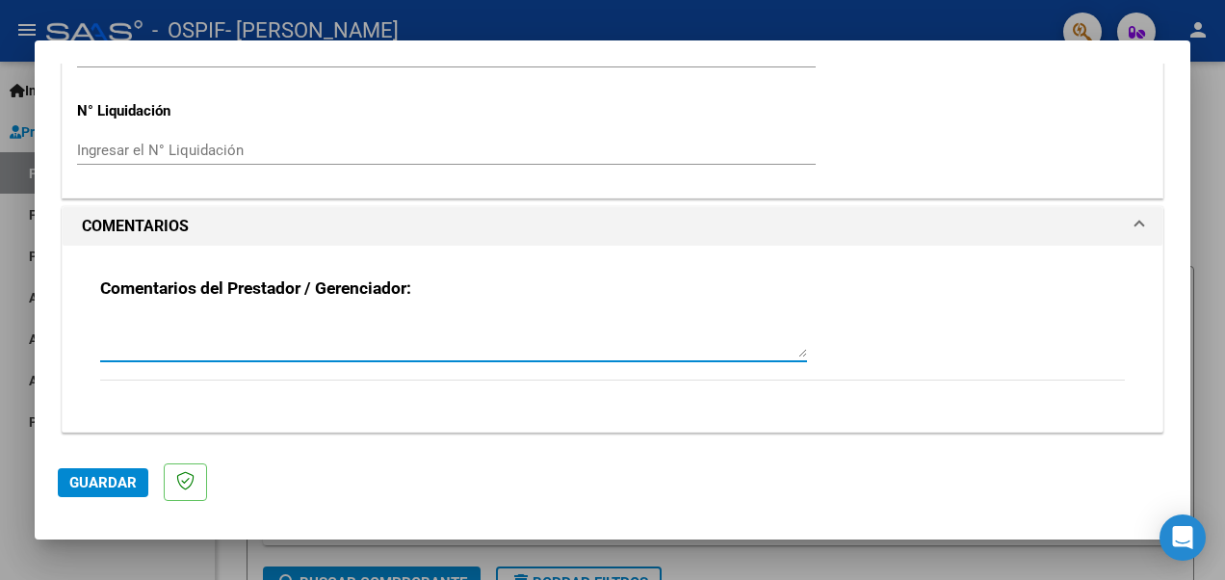
click at [537, 335] on textarea at bounding box center [453, 338] width 707 height 39
type textarea "Se emite para anular la nota de crédito nº202507."
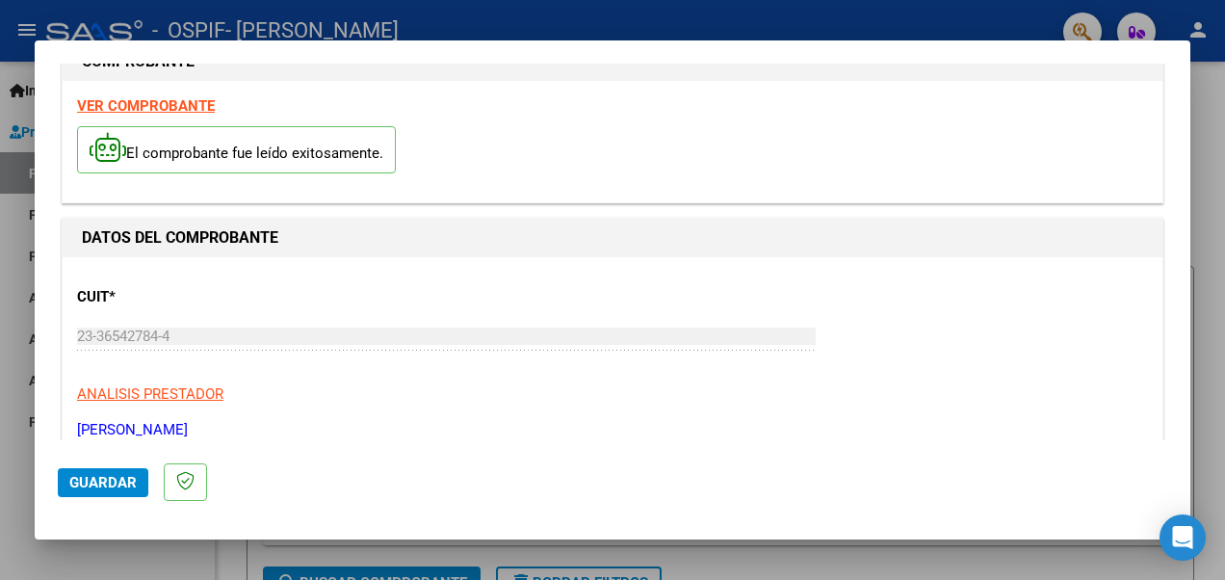
scroll to position [18, 0]
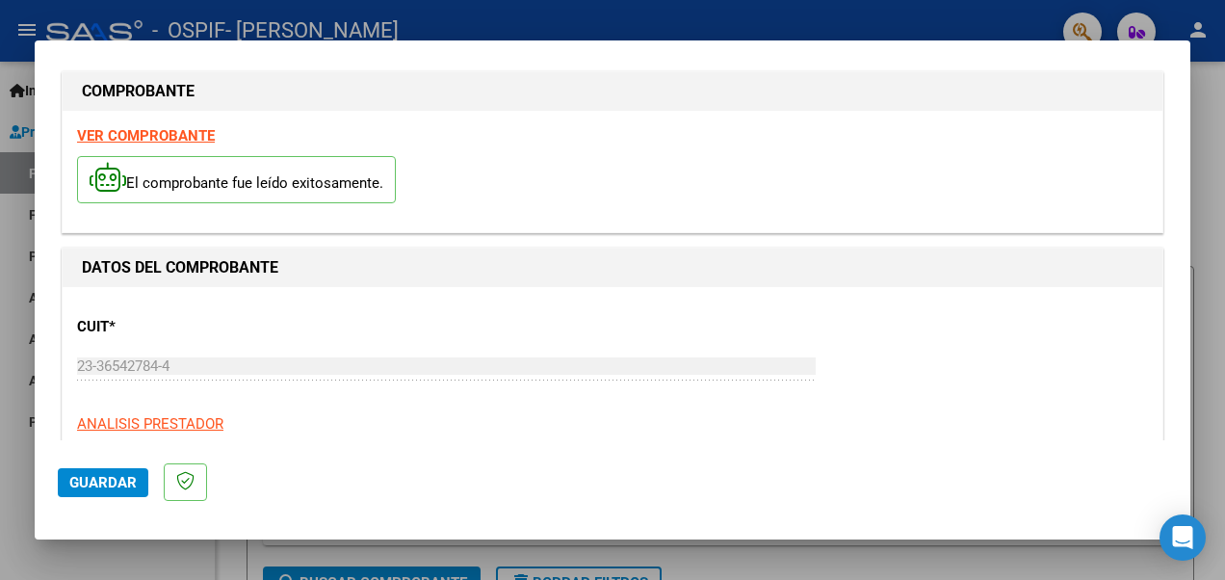
click at [183, 135] on strong "VER COMPROBANTE" at bounding box center [146, 135] width 138 height 17
click at [1222, 187] on div at bounding box center [612, 290] width 1225 height 580
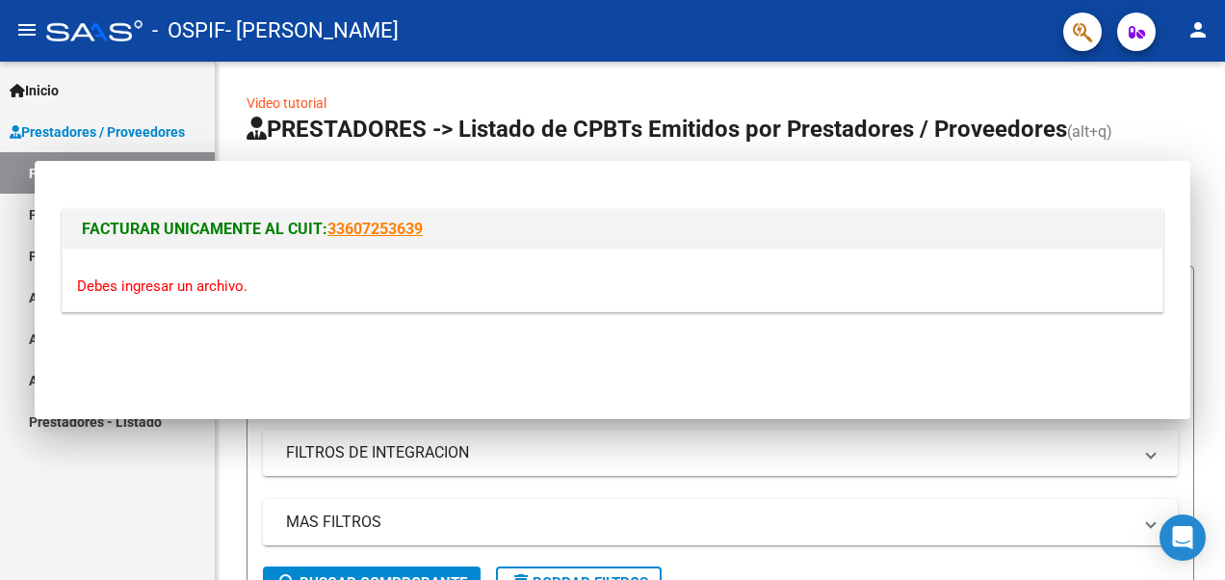
scroll to position [0, 0]
